Goal: Find specific page/section: Find specific page/section

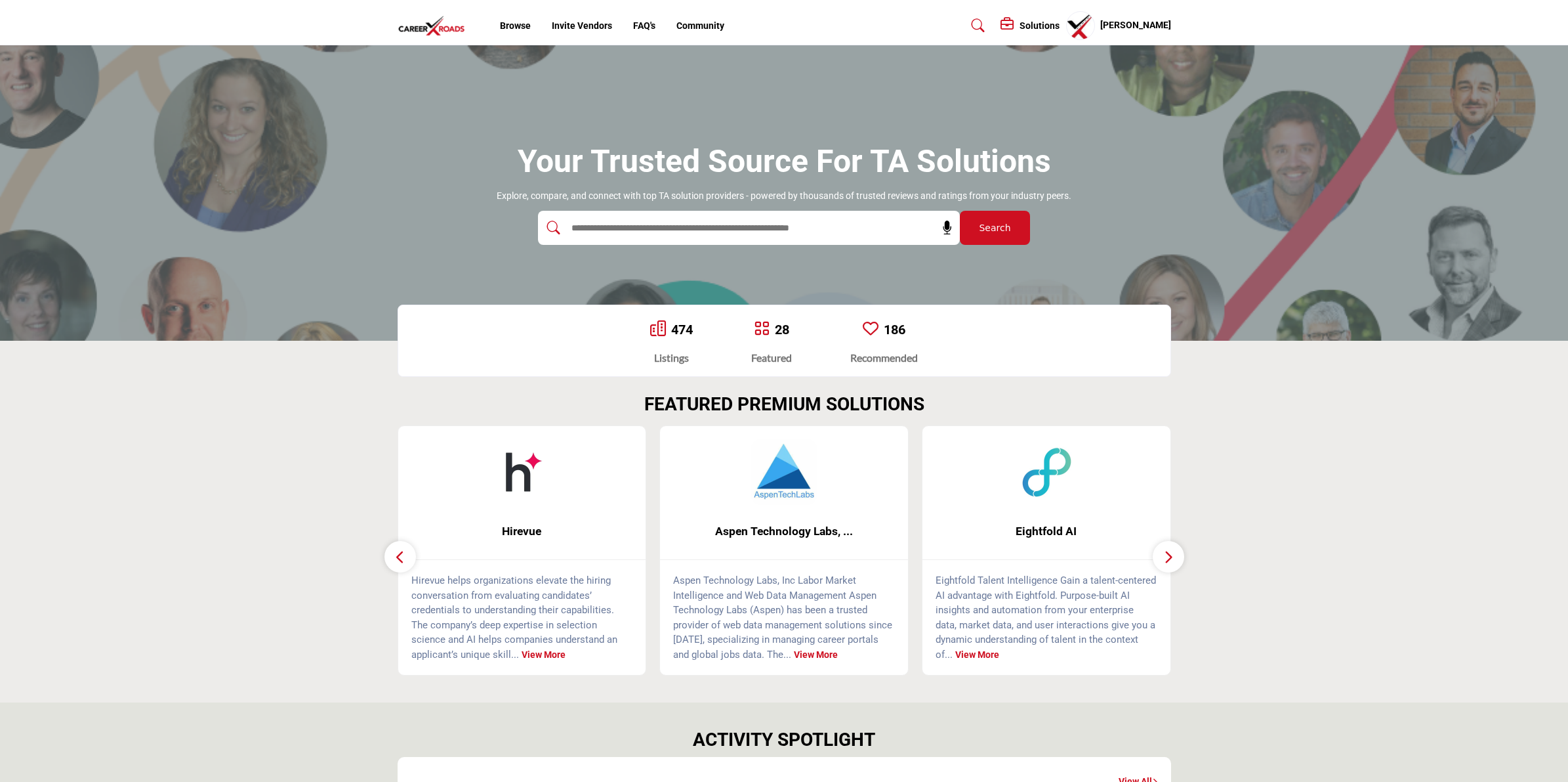
click at [996, 235] on button "Search" at bounding box center [995, 227] width 71 height 34
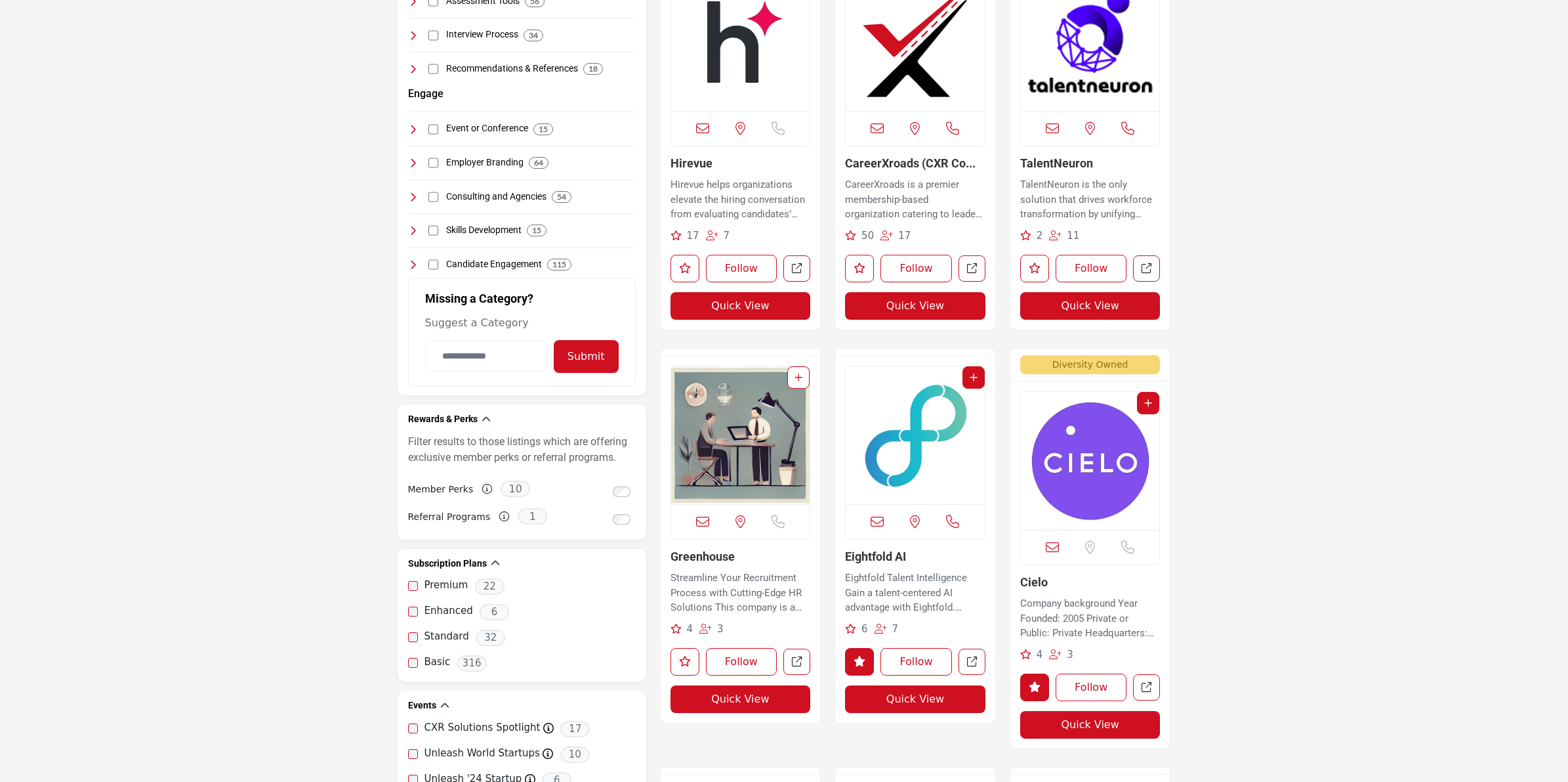
scroll to position [492, 0]
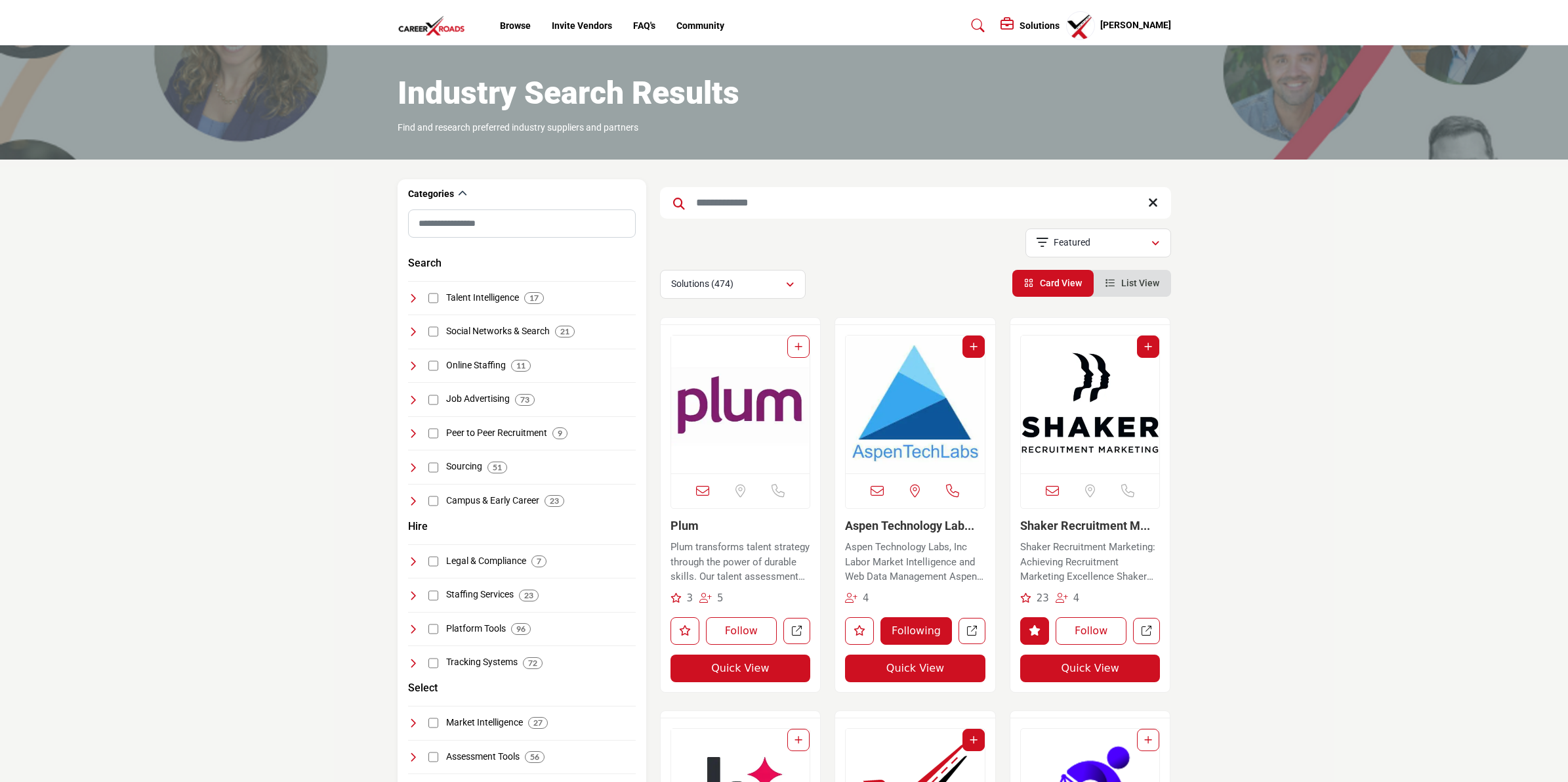
click at [1087, 24] on profile-featured-90decbcb-c581-4329-8e4a-fc977e7dcc6a "Show hide supplier dropdown" at bounding box center [1079, 24] width 28 height 28
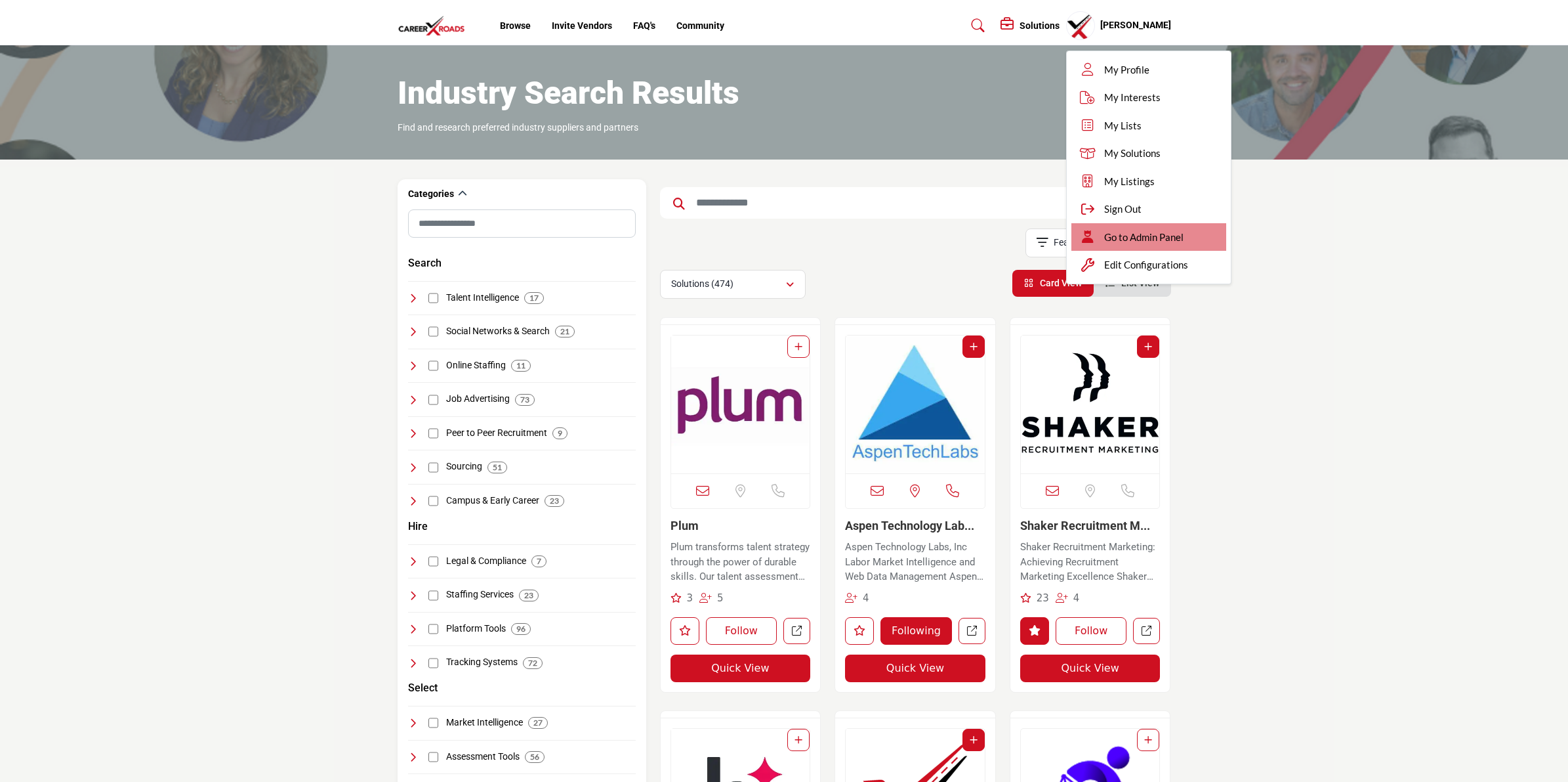
click at [1153, 231] on span "Go to Admin Panel" at bounding box center [1143, 236] width 79 height 15
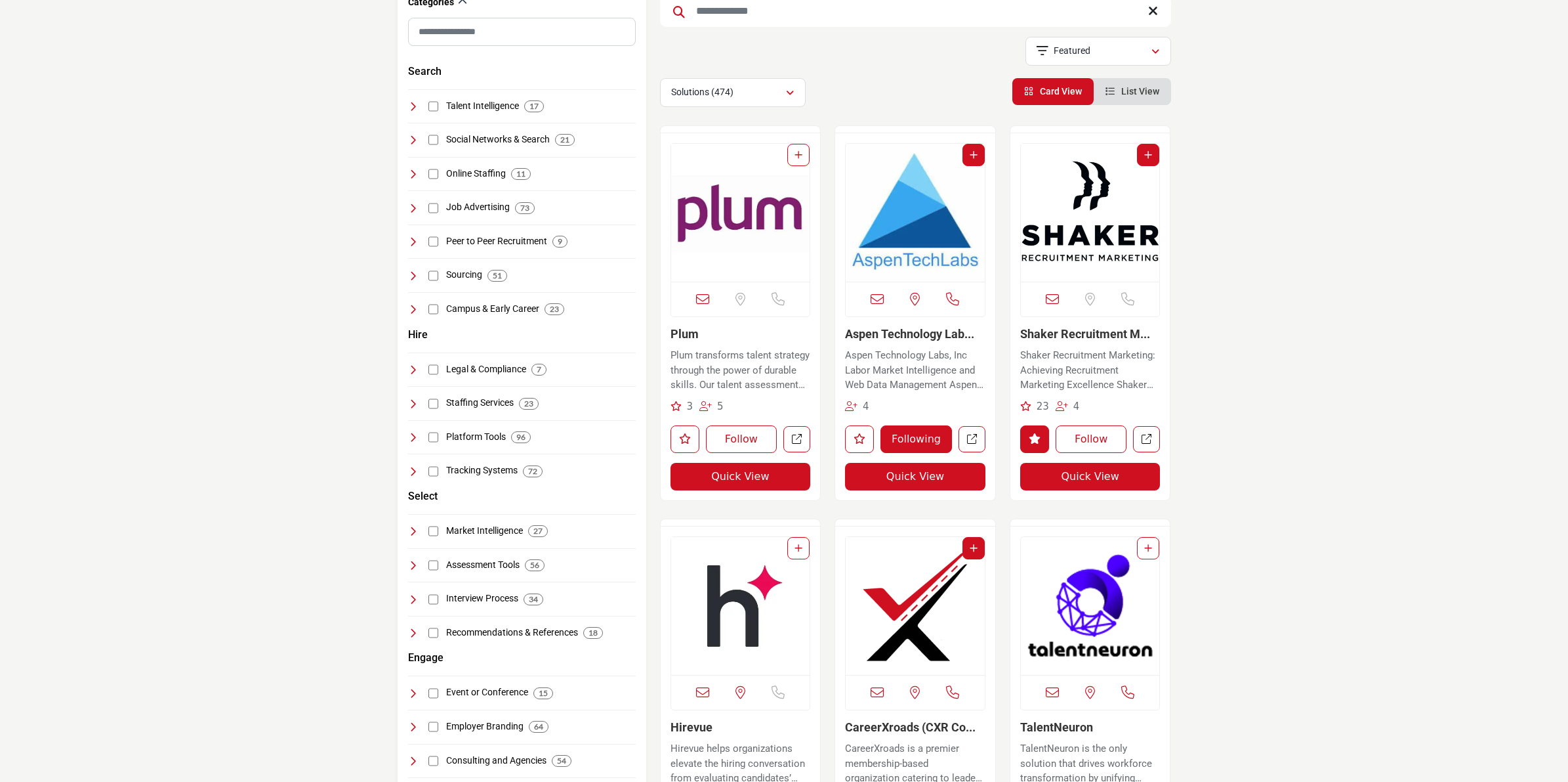
scroll to position [246, 0]
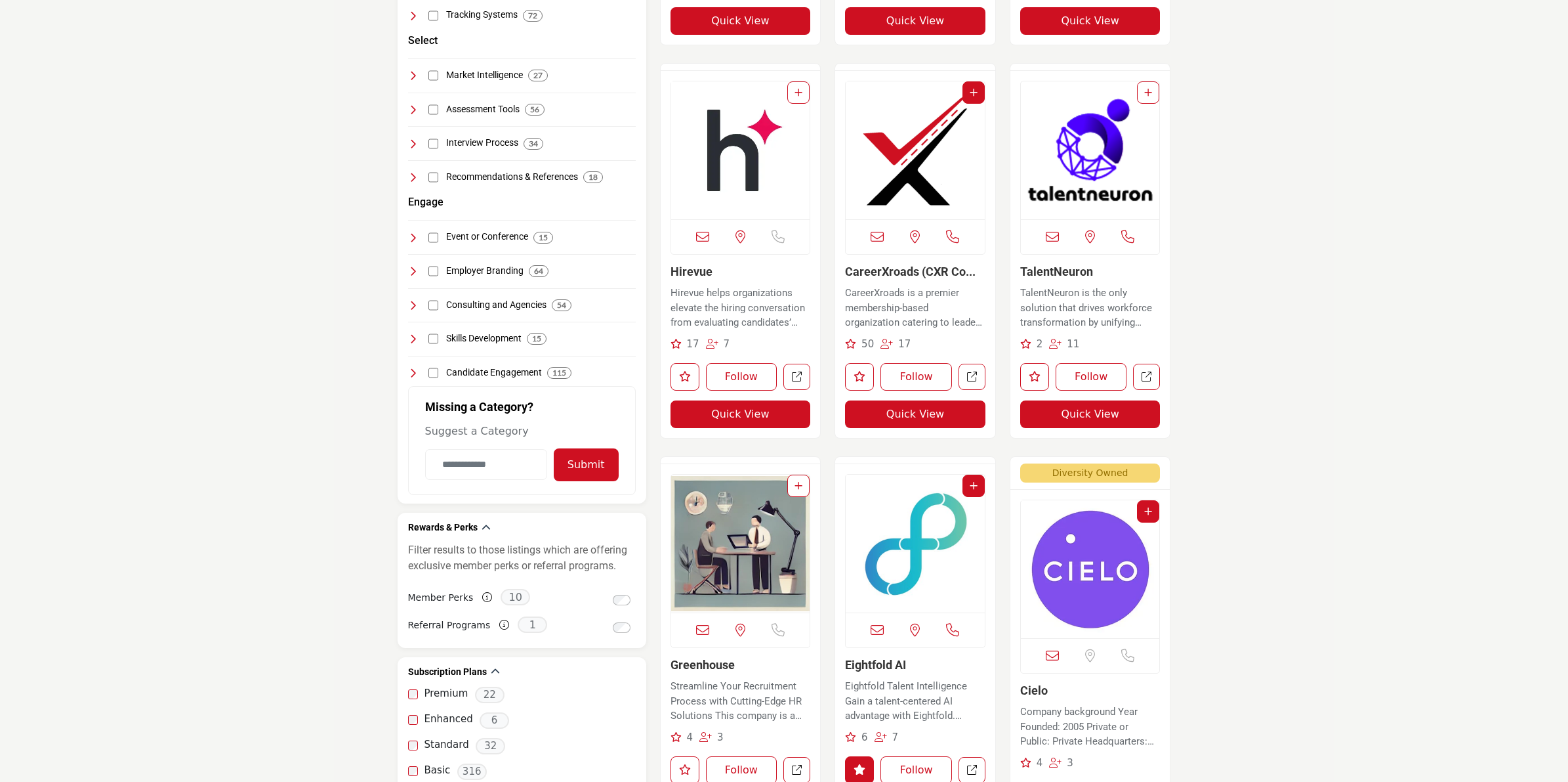
scroll to position [657, 0]
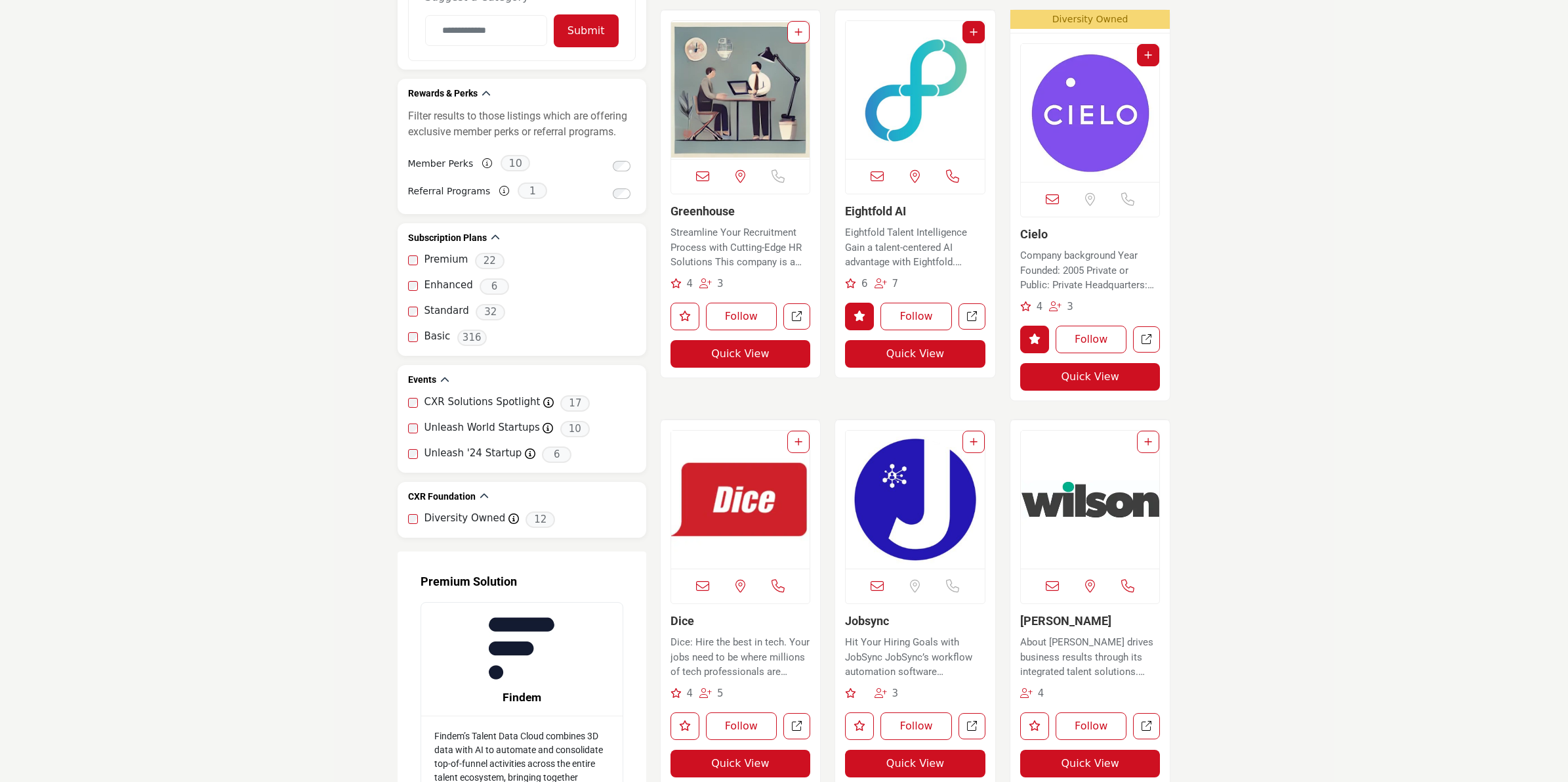
scroll to position [1066, 0]
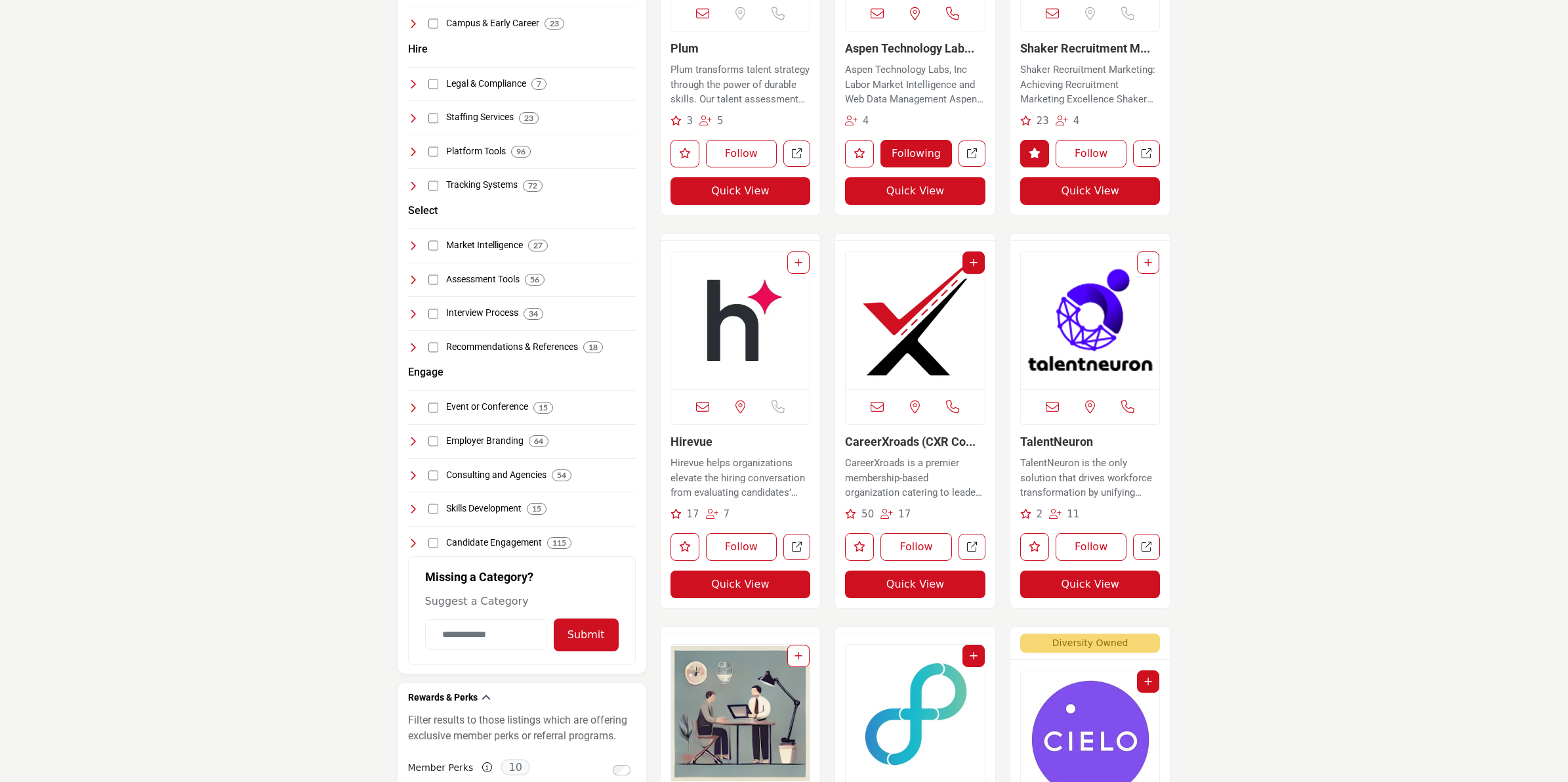
scroll to position [492, 0]
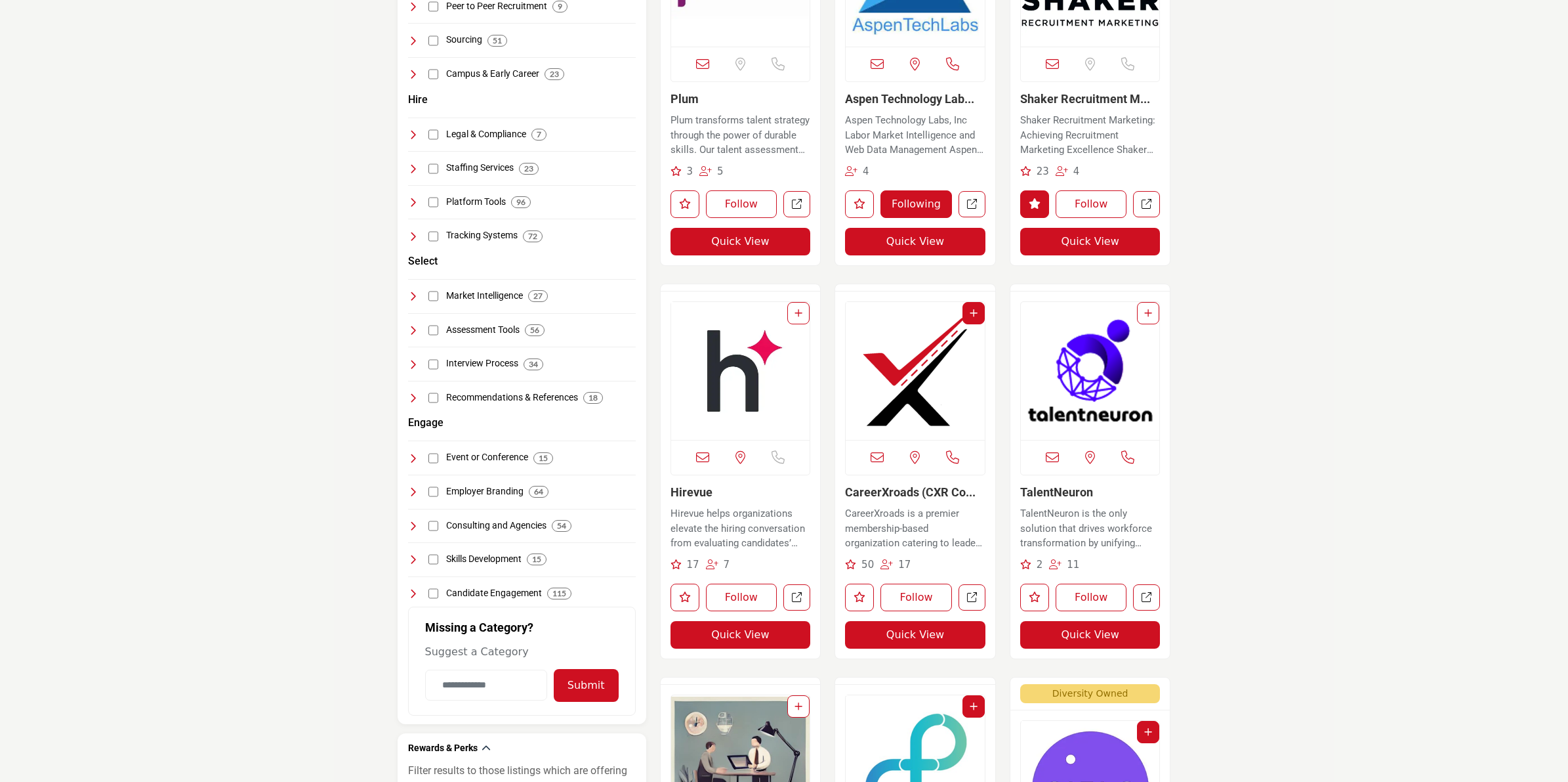
scroll to position [657, 0]
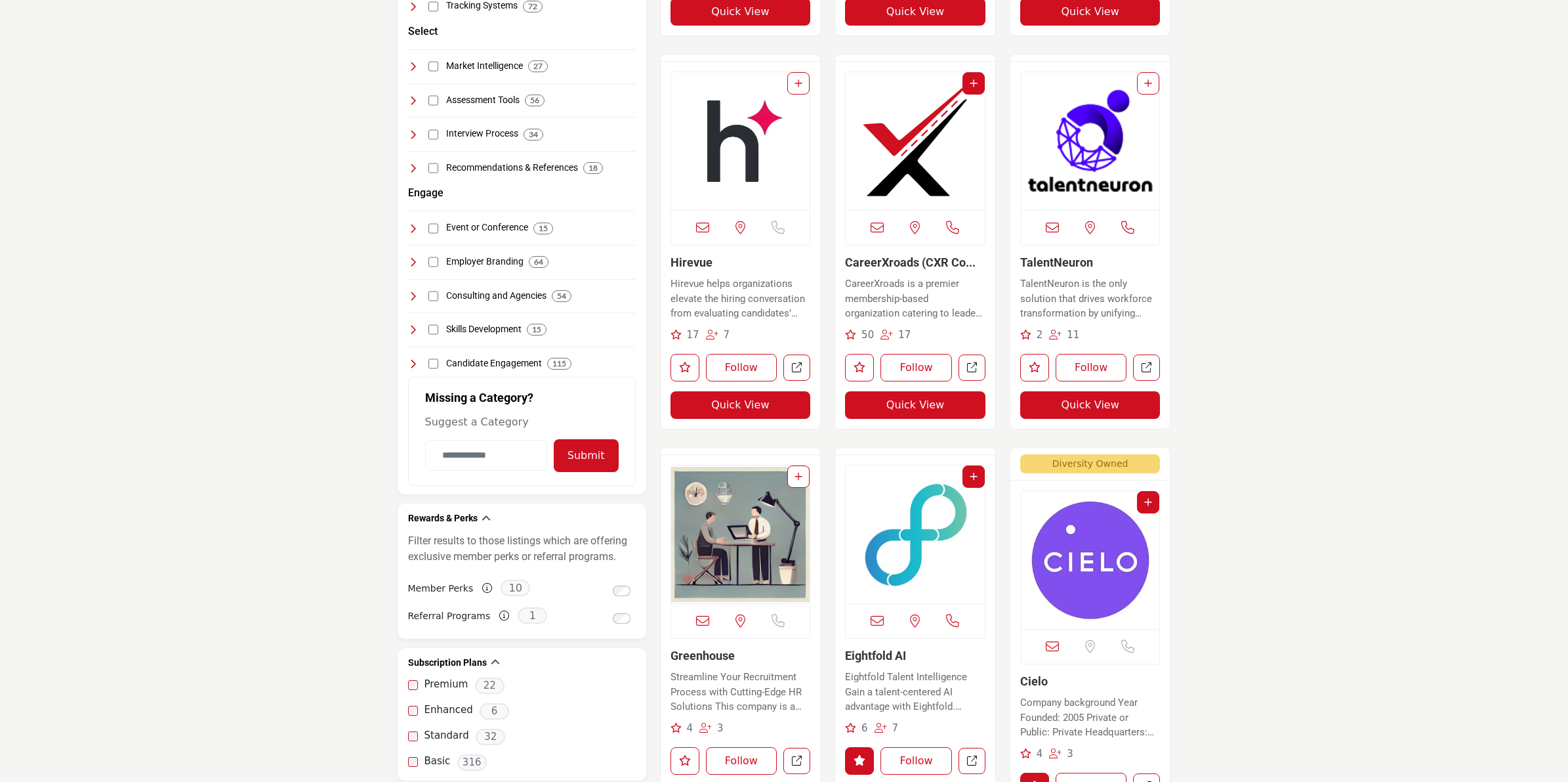
click at [875, 263] on link "CareerXroads (CXR Co..." at bounding box center [910, 263] width 130 height 14
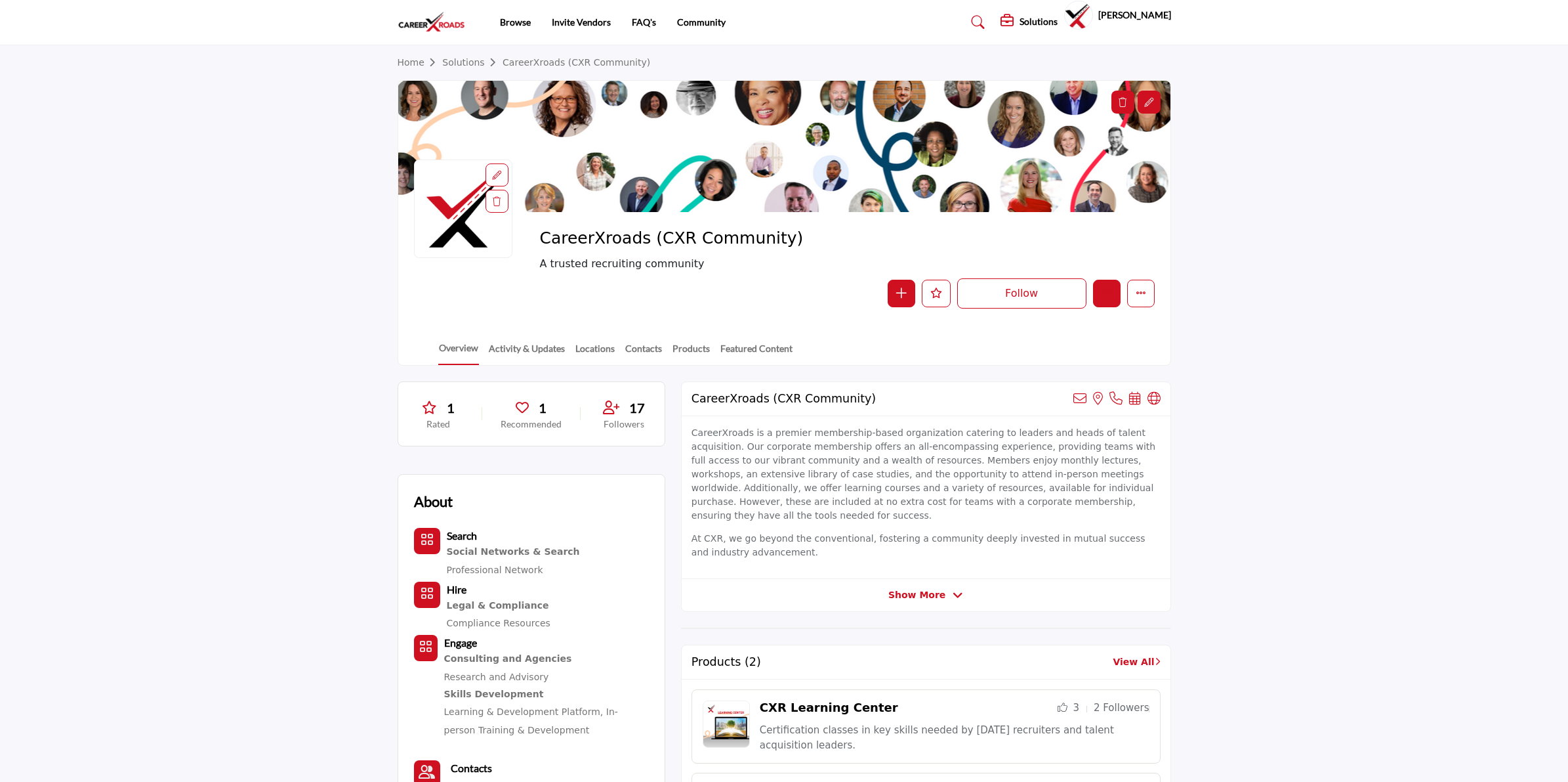
click at [1101, 295] on icon "Edit company" at bounding box center [1106, 292] width 11 height 11
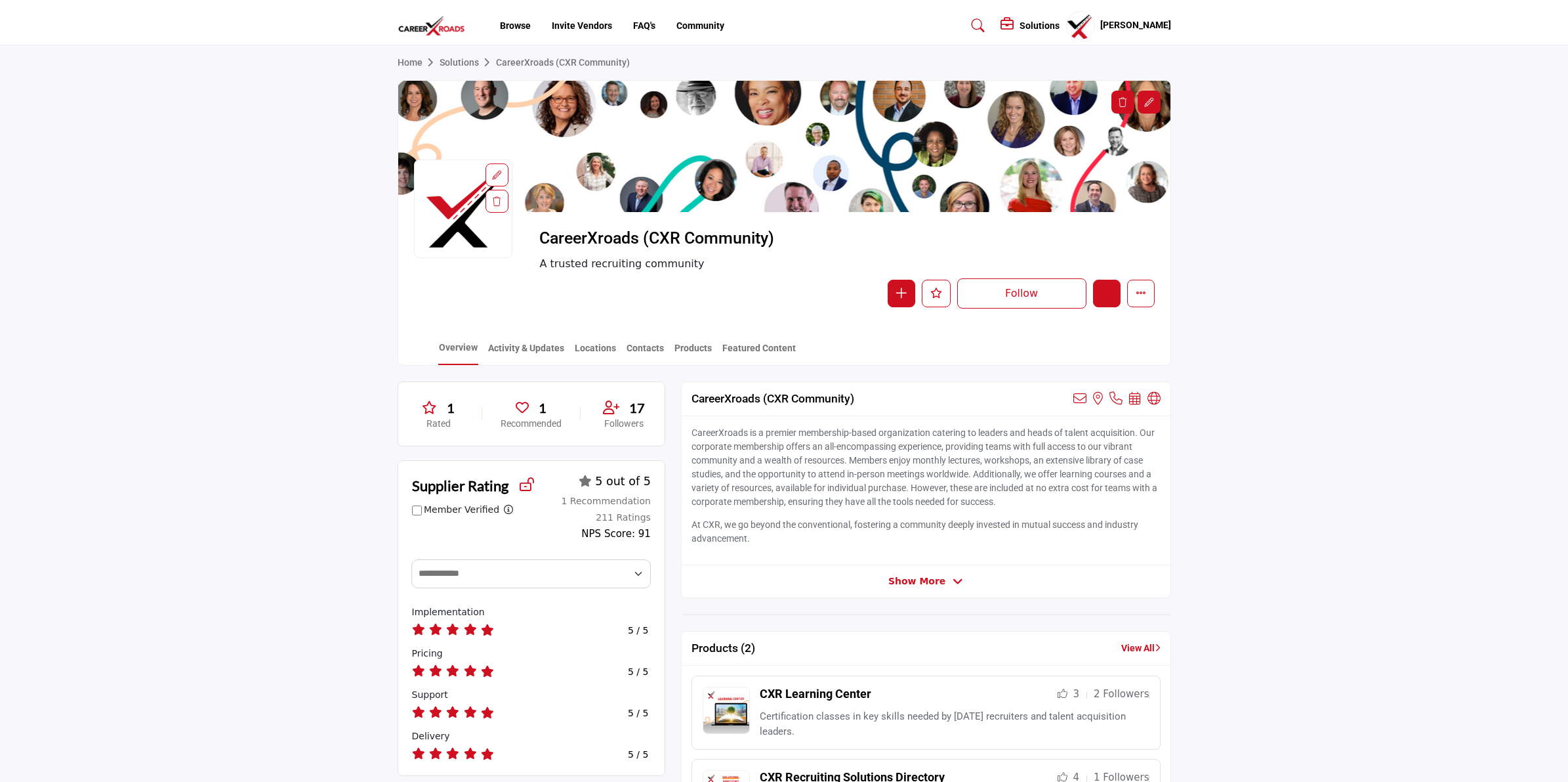
click at [1102, 296] on icon "Edit company" at bounding box center [1106, 292] width 11 height 11
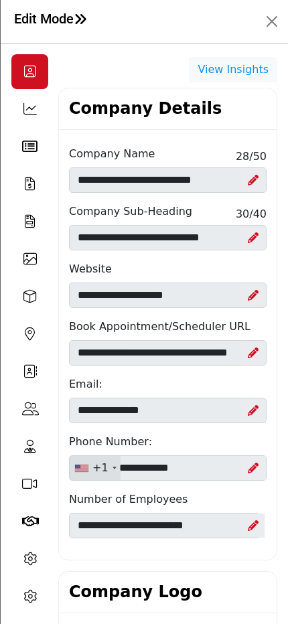
click at [29, 157] on div "Categories ( 5 / 12 )" at bounding box center [29, 146] width 37 height 35
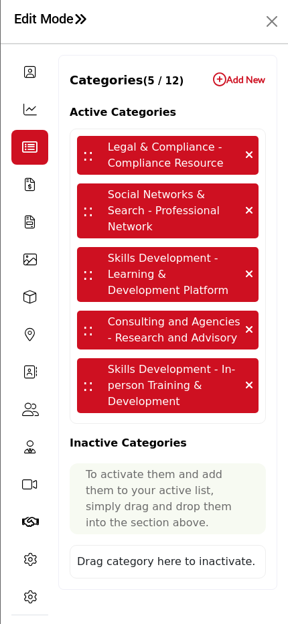
click at [86, 19] on span at bounding box center [80, 18] width 13 height 13
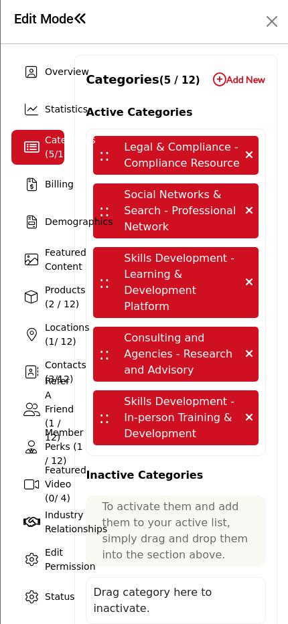
click at [86, 19] on span at bounding box center [80, 18] width 13 height 13
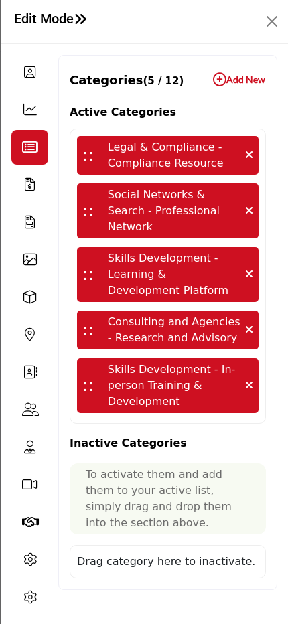
click at [28, 188] on icon at bounding box center [30, 184] width 10 height 13
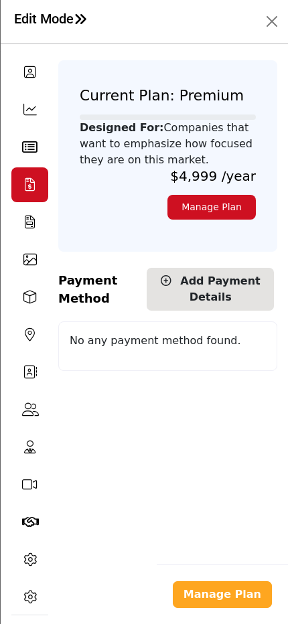
click at [32, 263] on icon at bounding box center [29, 259] width 13 height 13
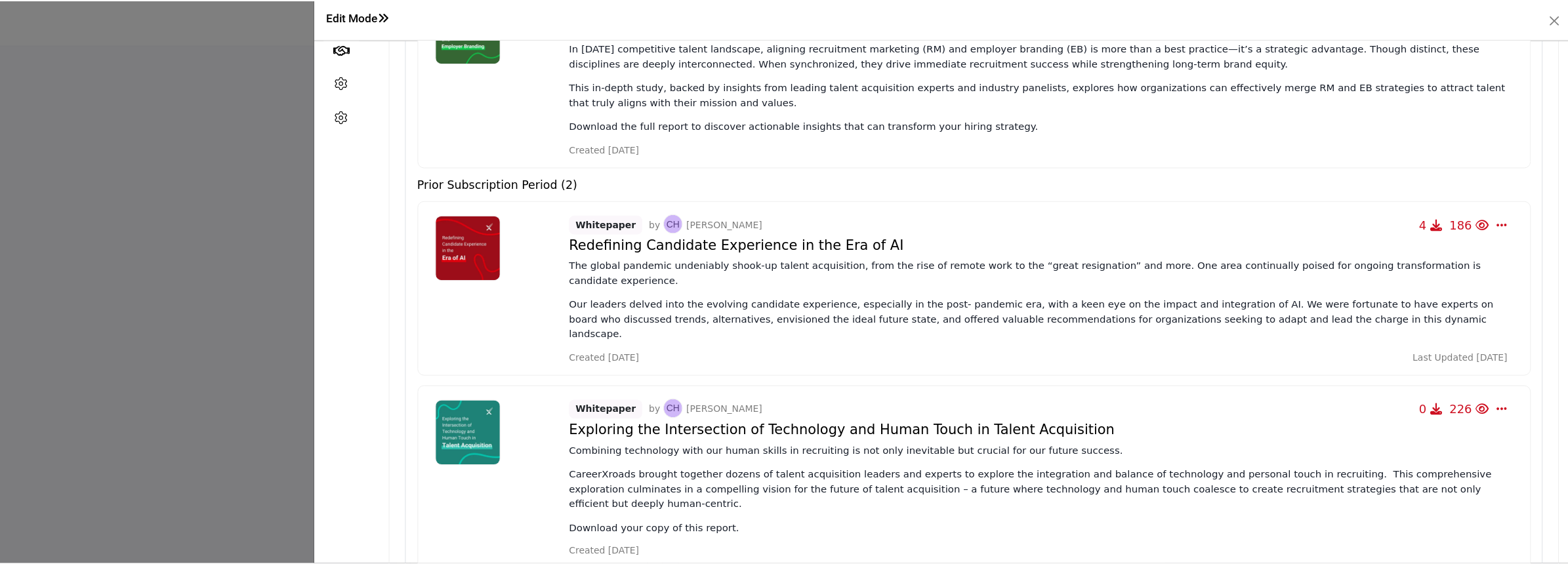
scroll to position [92, 0]
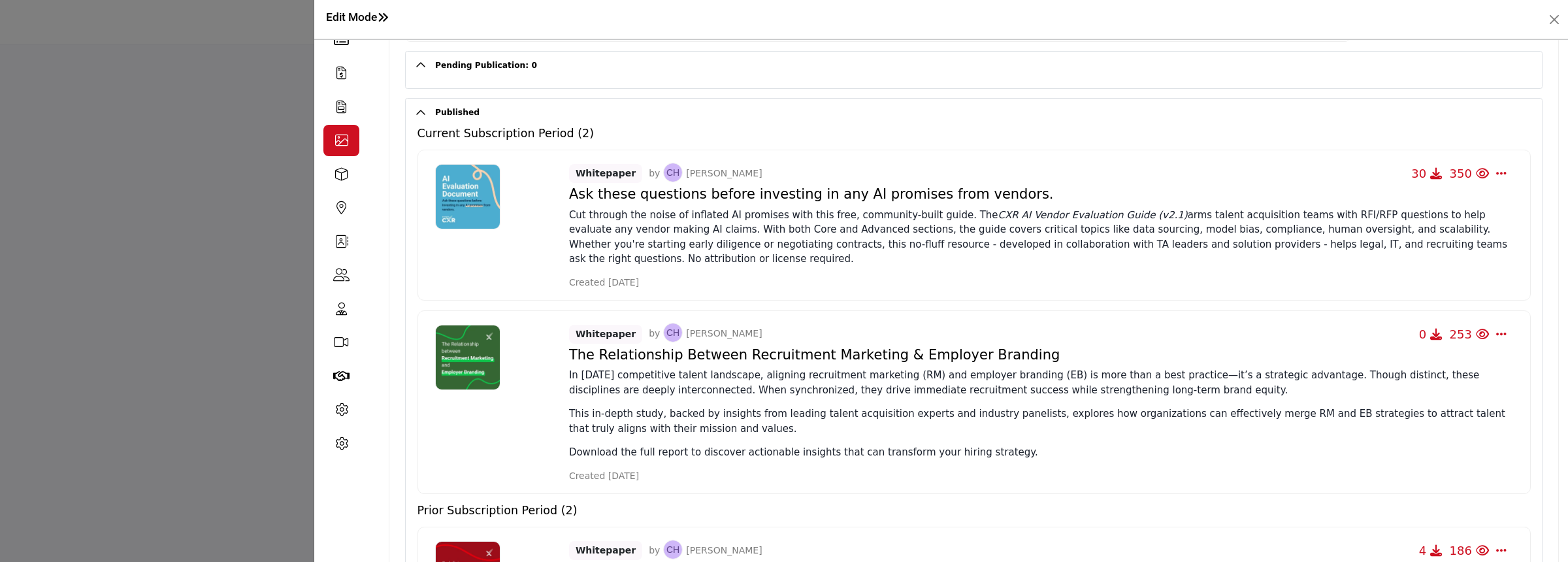
click at [125, 193] on div at bounding box center [784, 281] width 1568 height 562
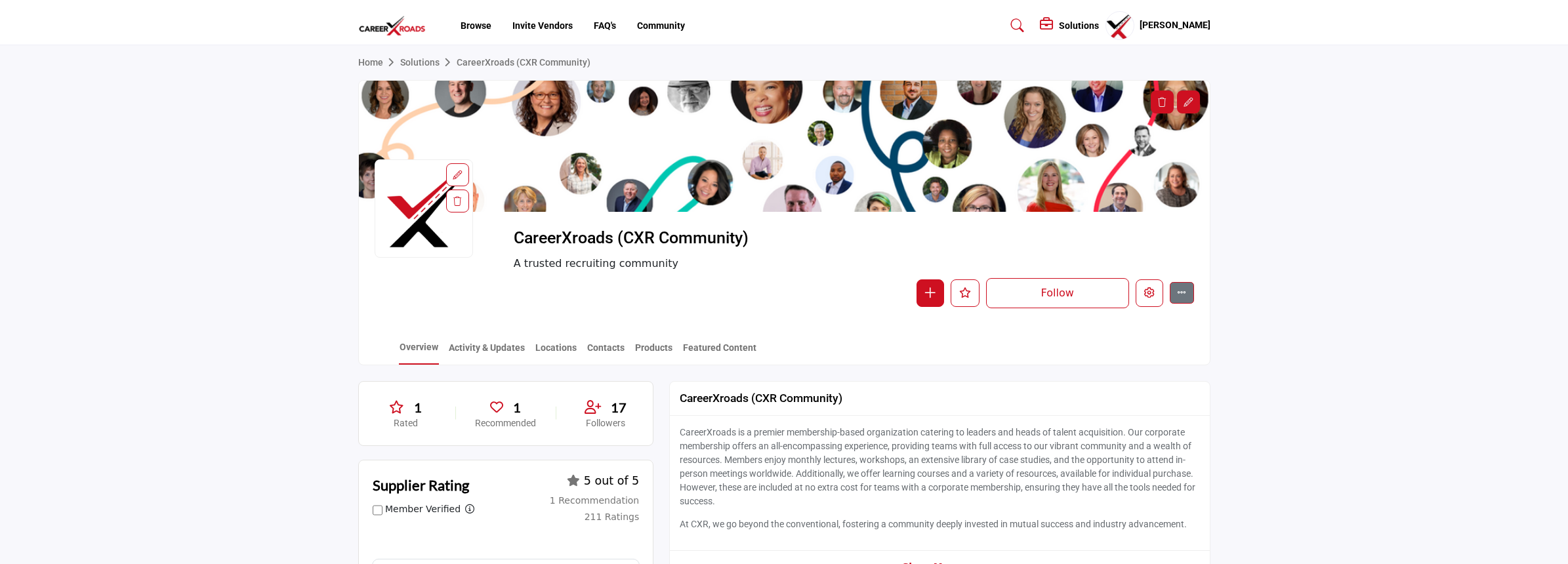
click at [515, 24] on link "Invite Vendors" at bounding box center [543, 25] width 61 height 11
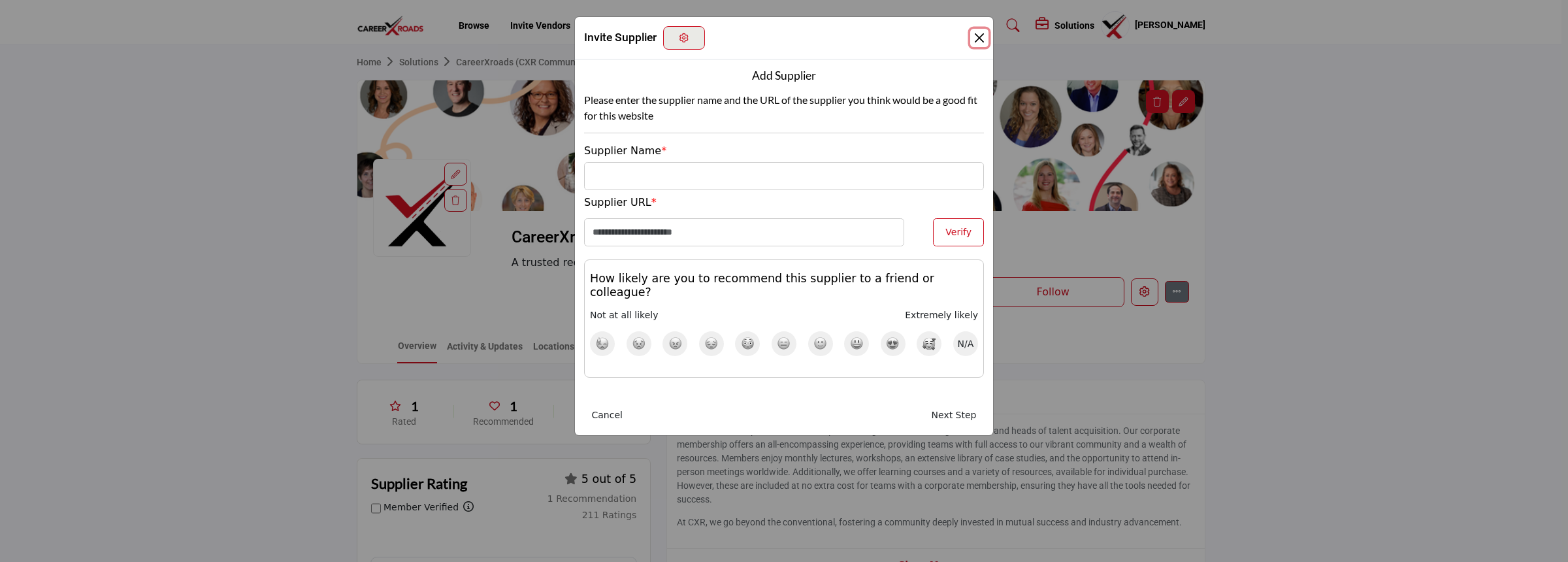
click at [977, 37] on button "Close" at bounding box center [979, 37] width 19 height 19
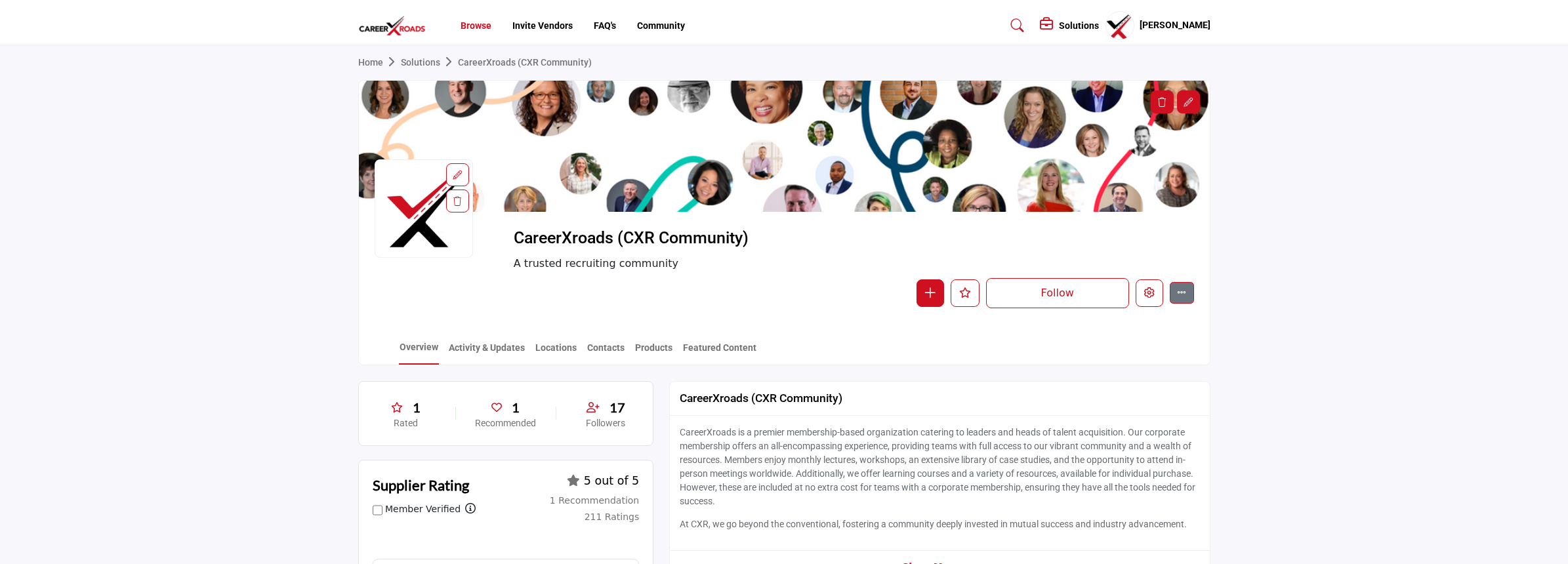
click at [476, 22] on link "Browse" at bounding box center [475, 25] width 30 height 11
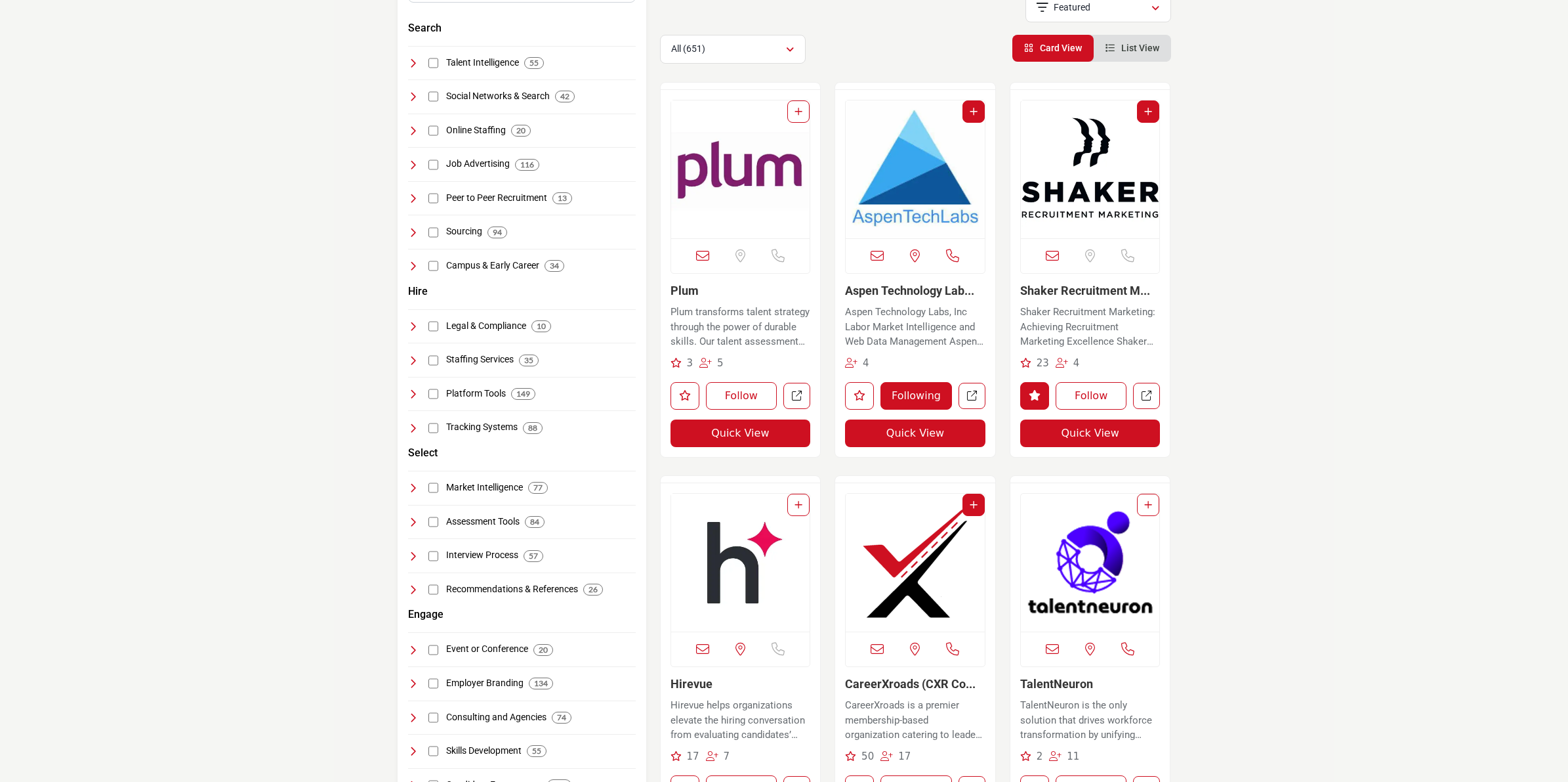
scroll to position [328, 0]
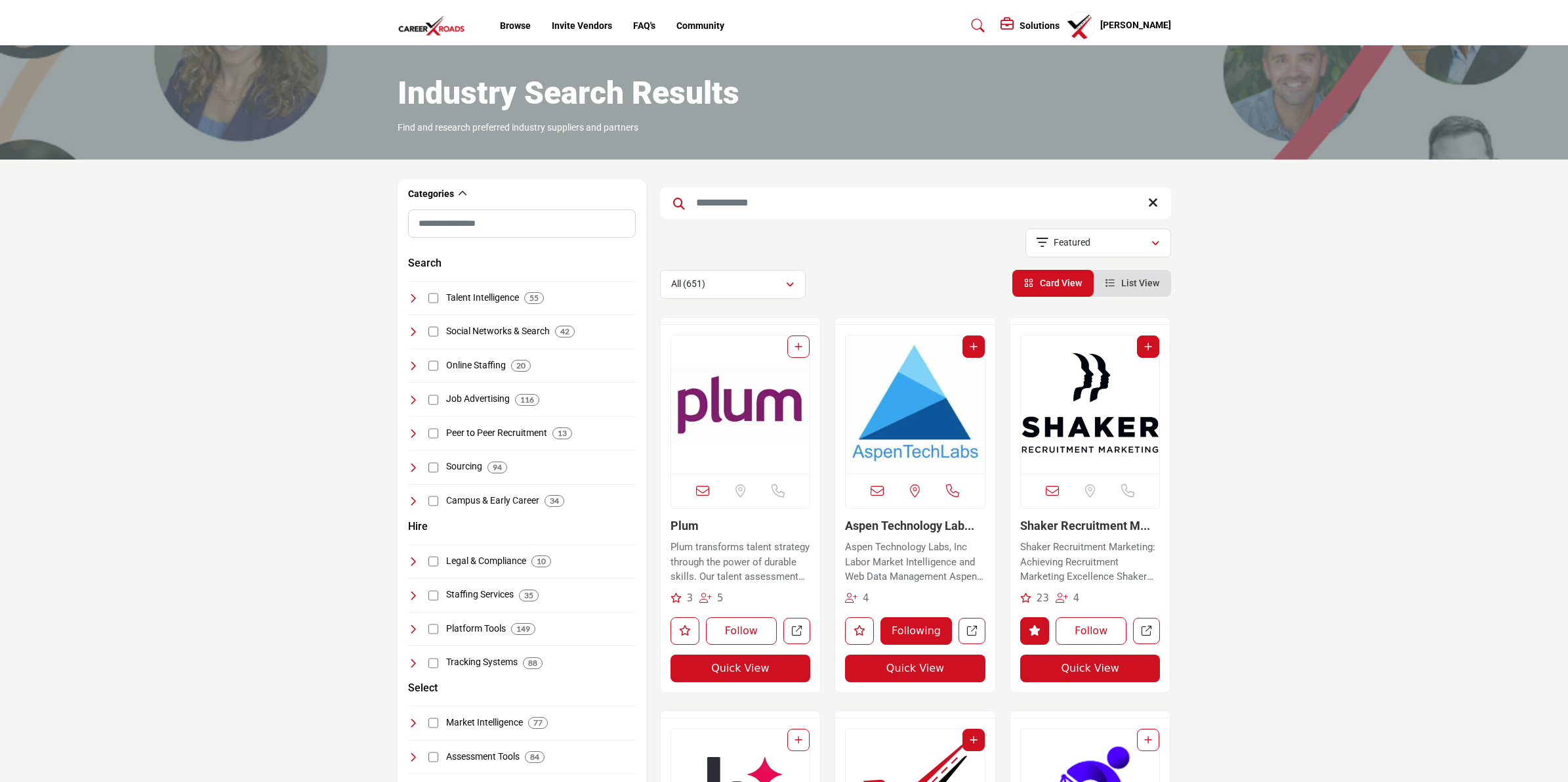
click at [1089, 24] on profile-featured-90decbcb-c581-4329-8e4a-fc977e7dcc6a "Show hide supplier dropdown" at bounding box center [1079, 24] width 28 height 28
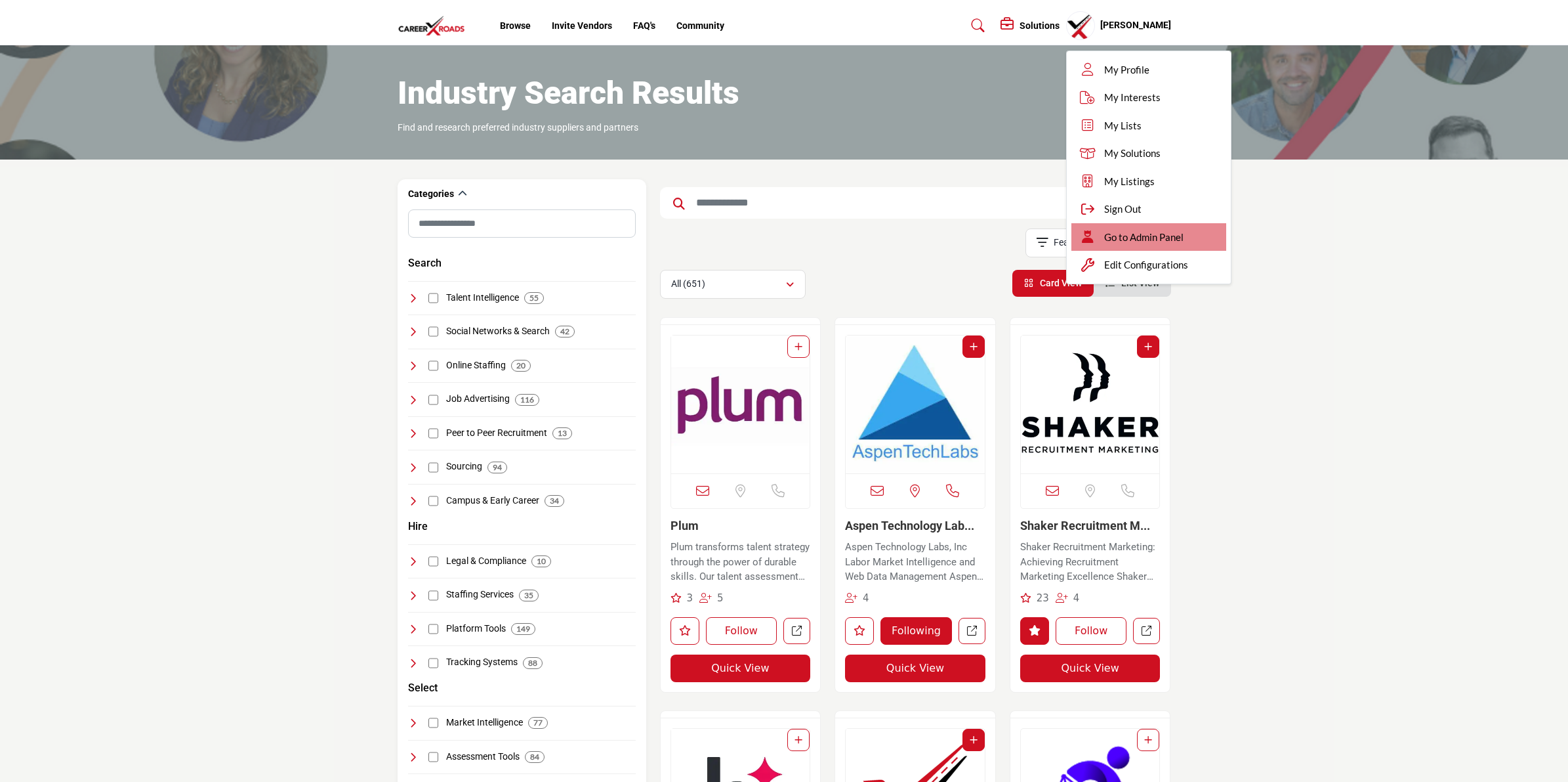
click at [1113, 231] on span "Go to Admin Panel" at bounding box center [1143, 236] width 79 height 15
